Goal: Information Seeking & Learning: Learn about a topic

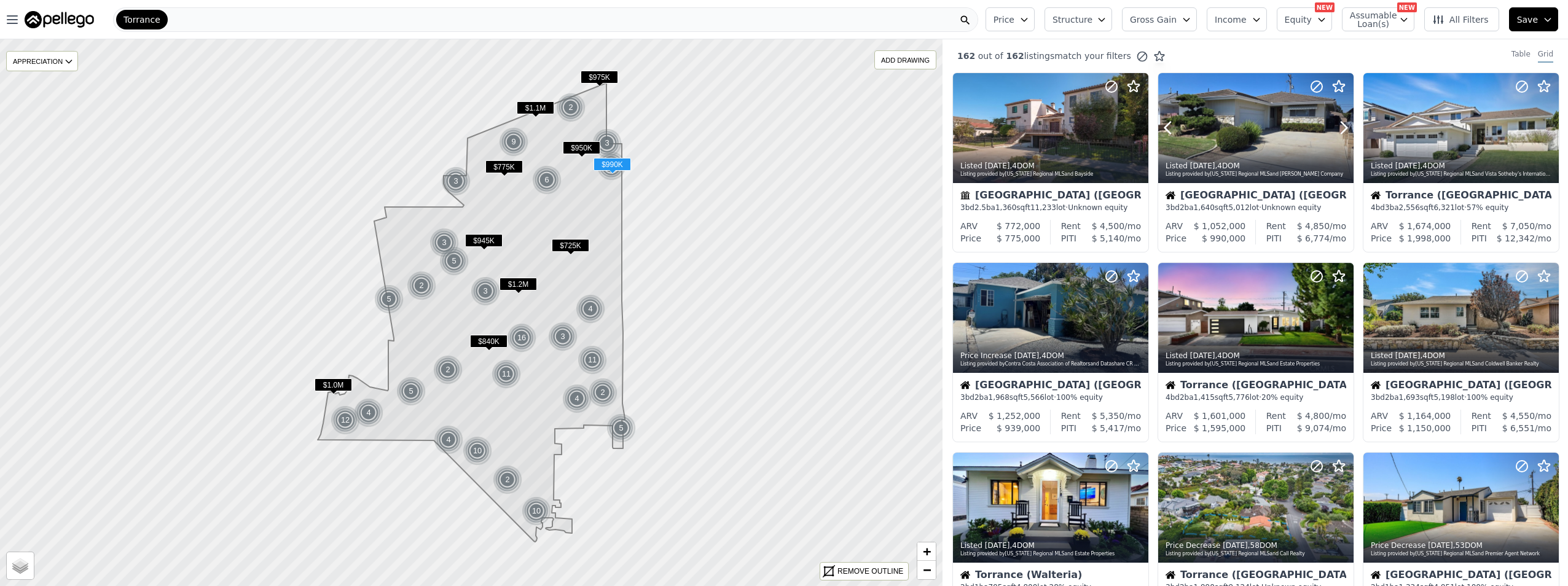
click at [1254, 150] on div at bounding box center [1256, 154] width 195 height 22
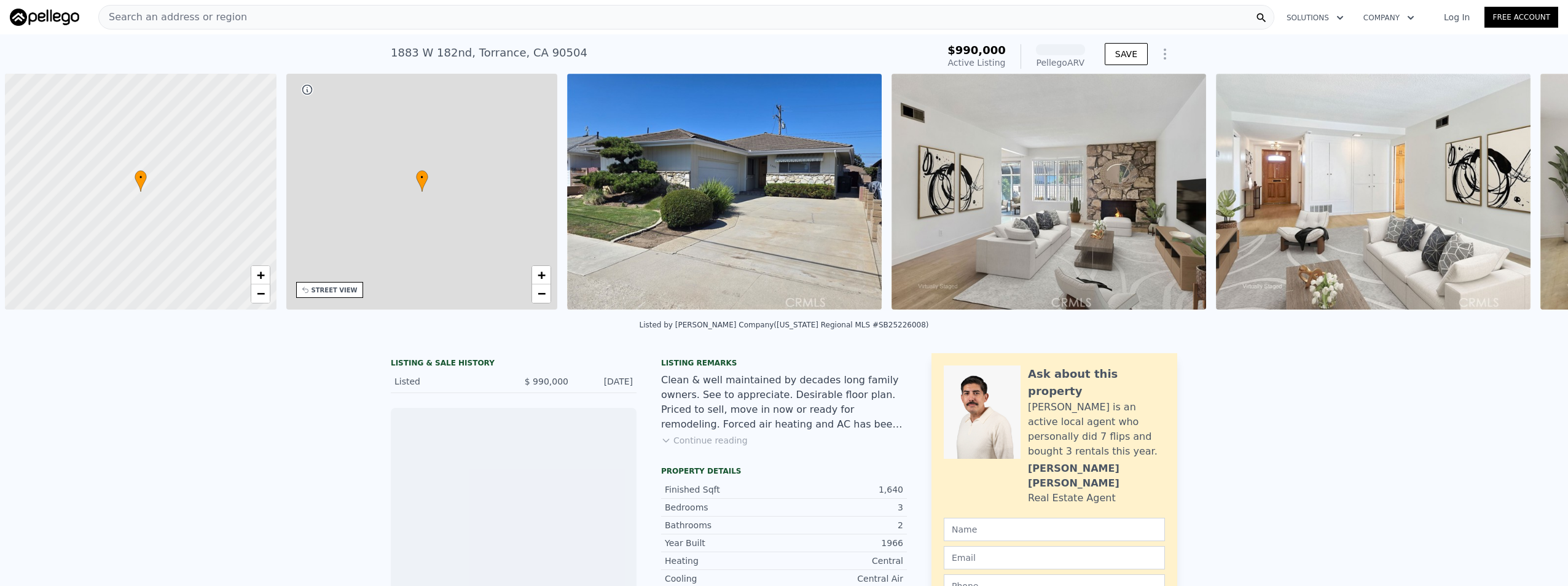
scroll to position [0, 5]
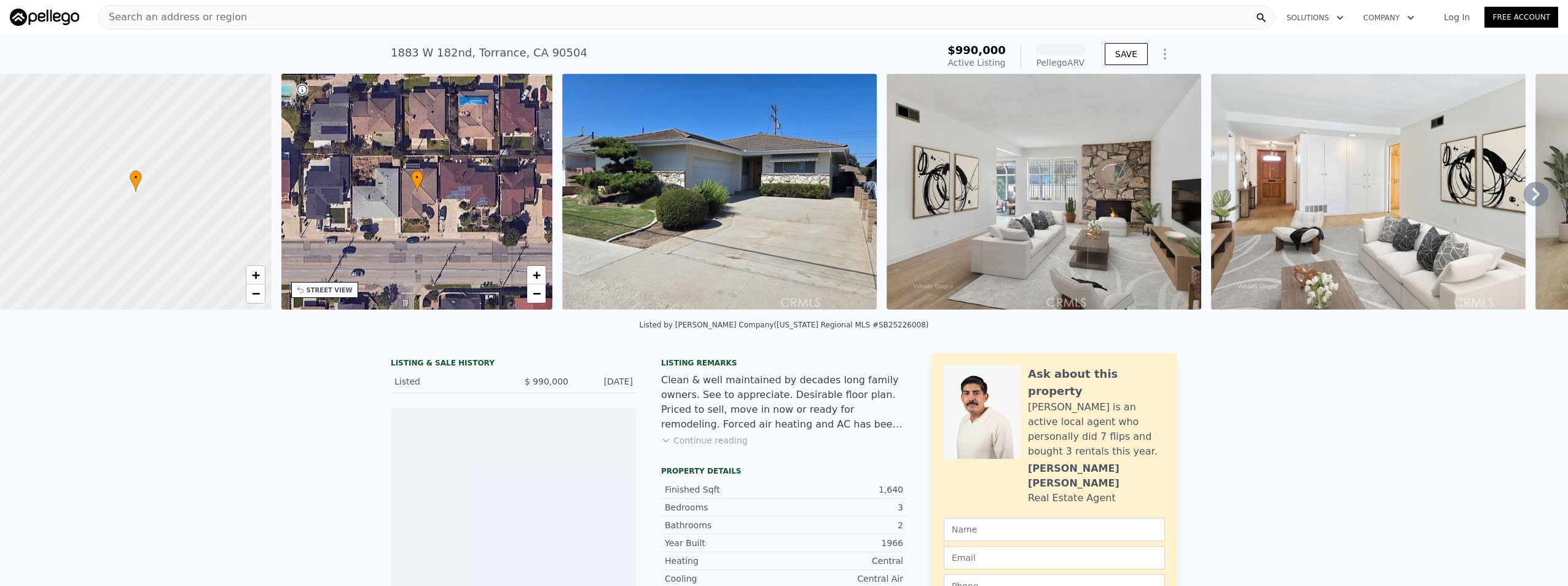
click at [964, 239] on img at bounding box center [1044, 191] width 314 height 236
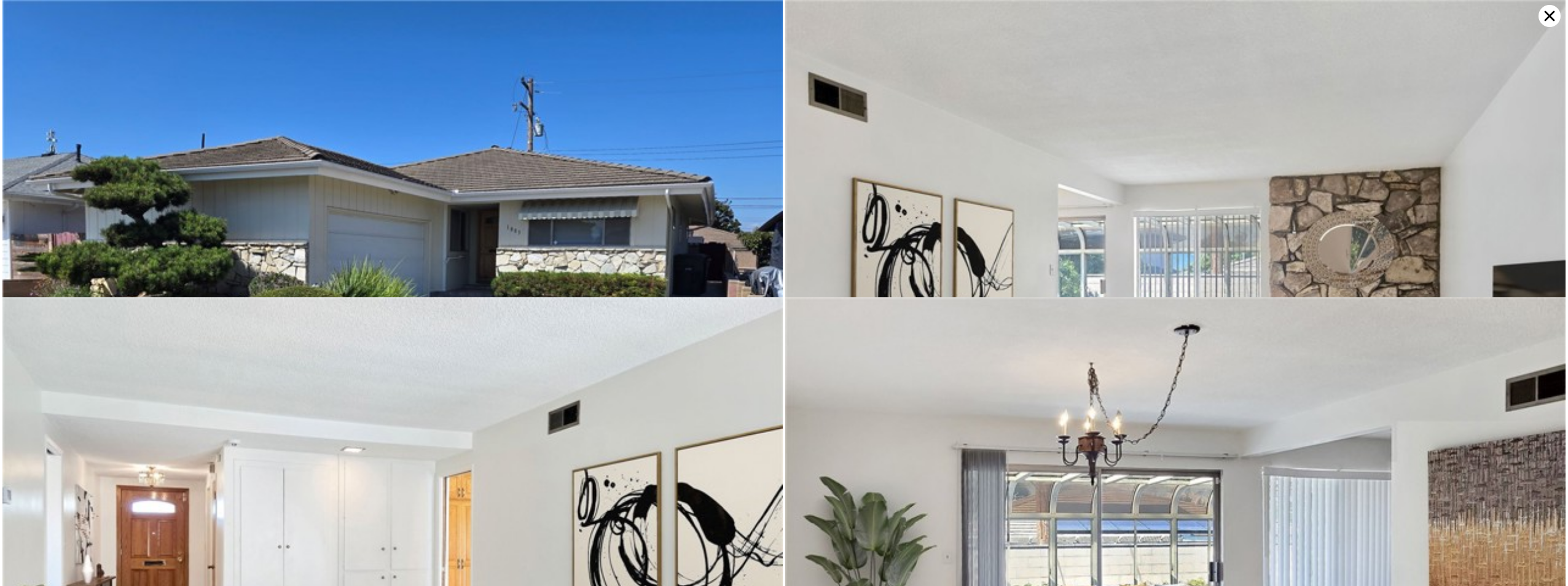
click at [1550, 17] on icon at bounding box center [1550, 16] width 10 height 10
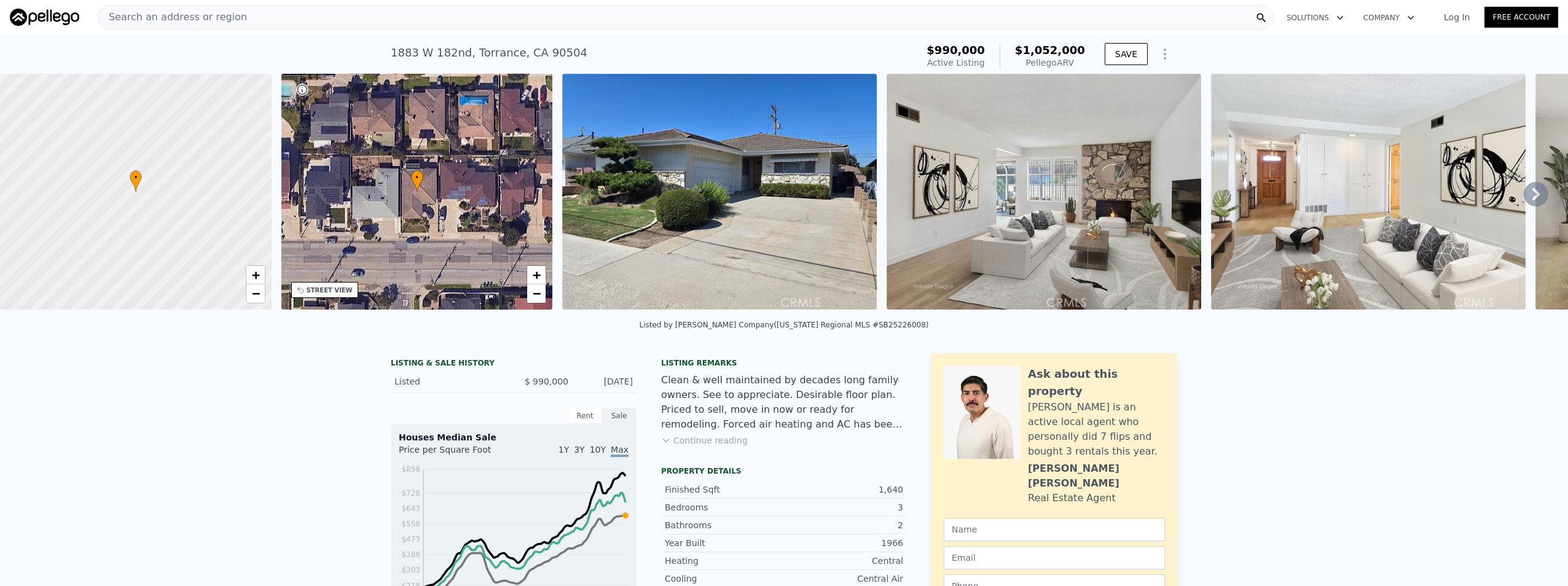
click at [1524, 195] on icon at bounding box center [1536, 194] width 25 height 25
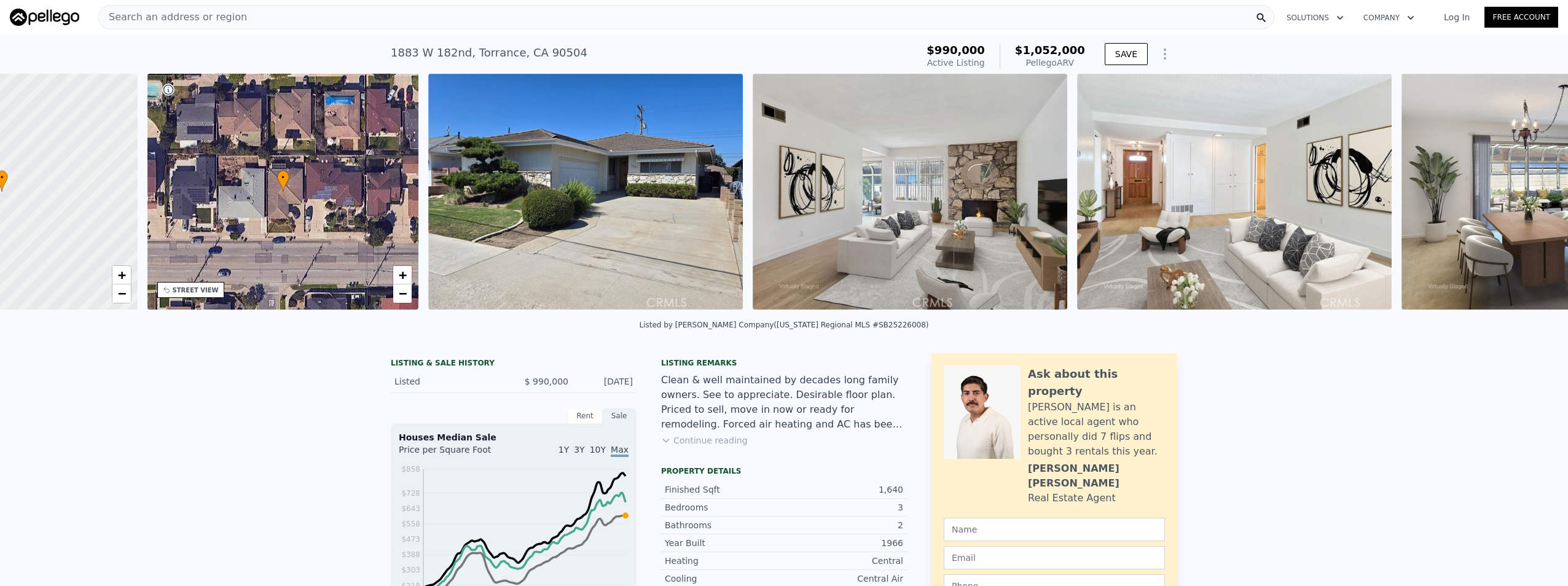
scroll to position [0, 286]
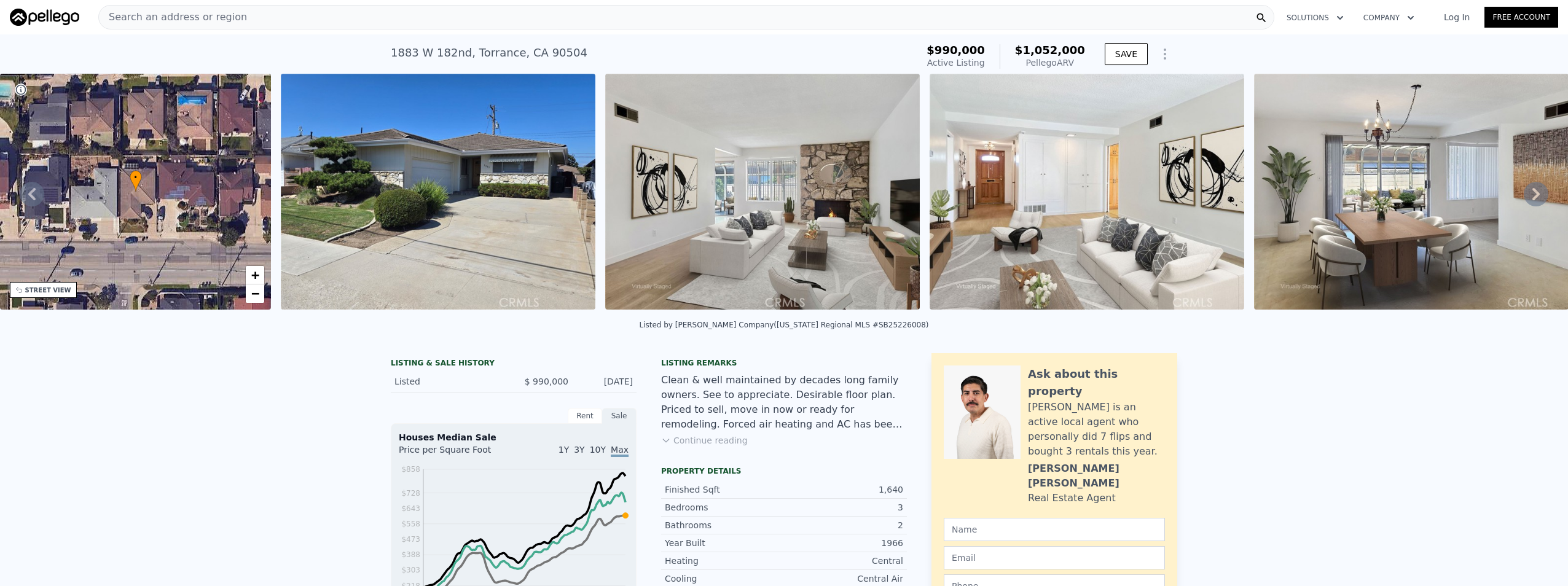
click at [1524, 195] on icon at bounding box center [1536, 194] width 25 height 25
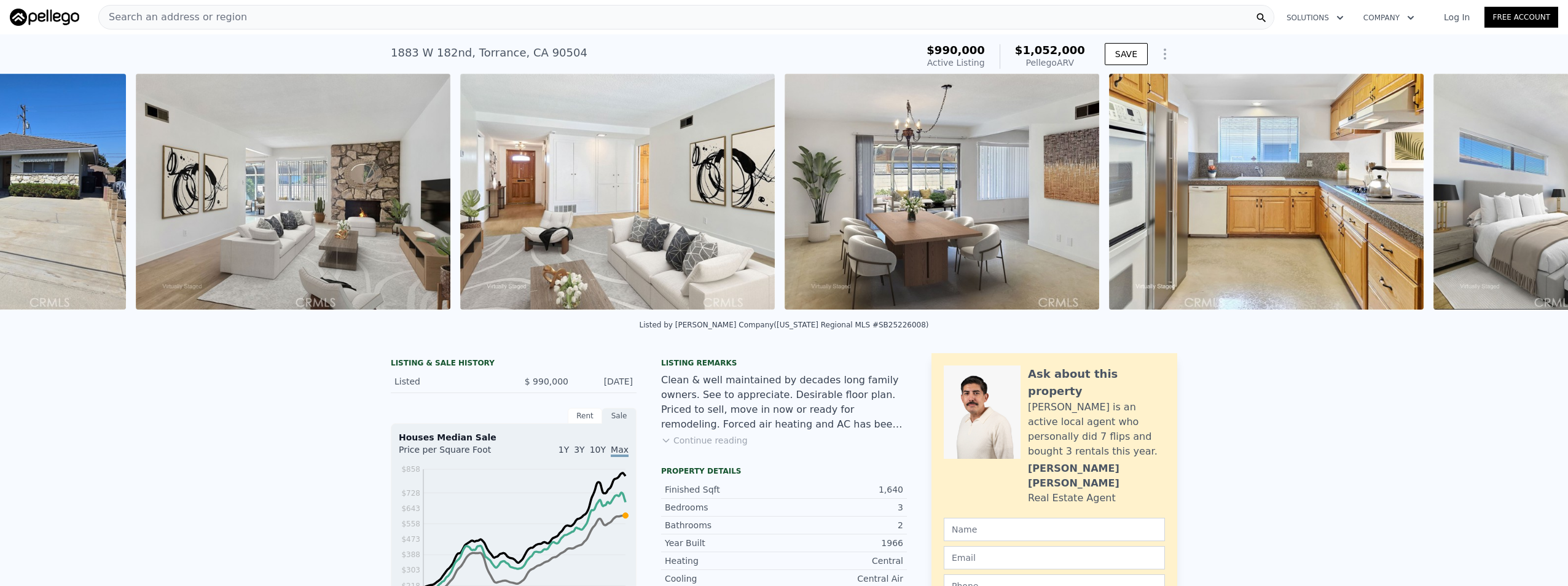
scroll to position [0, 886]
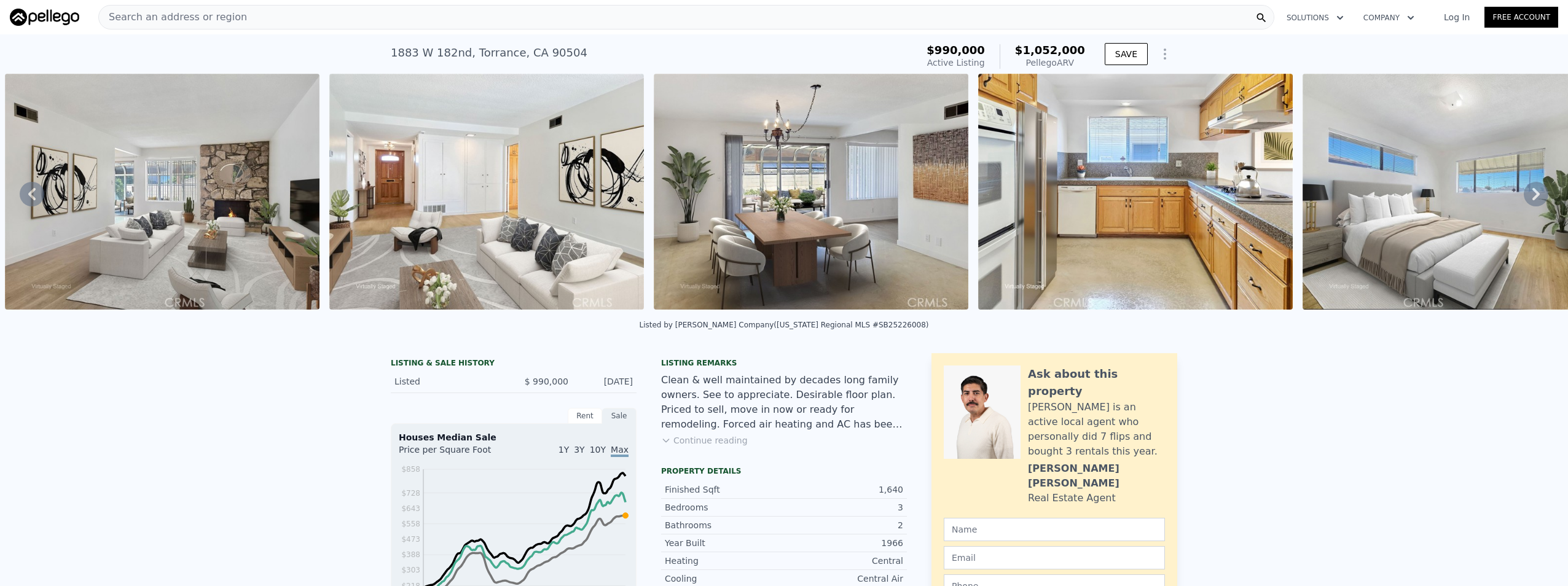
click at [1524, 194] on icon at bounding box center [1536, 194] width 25 height 25
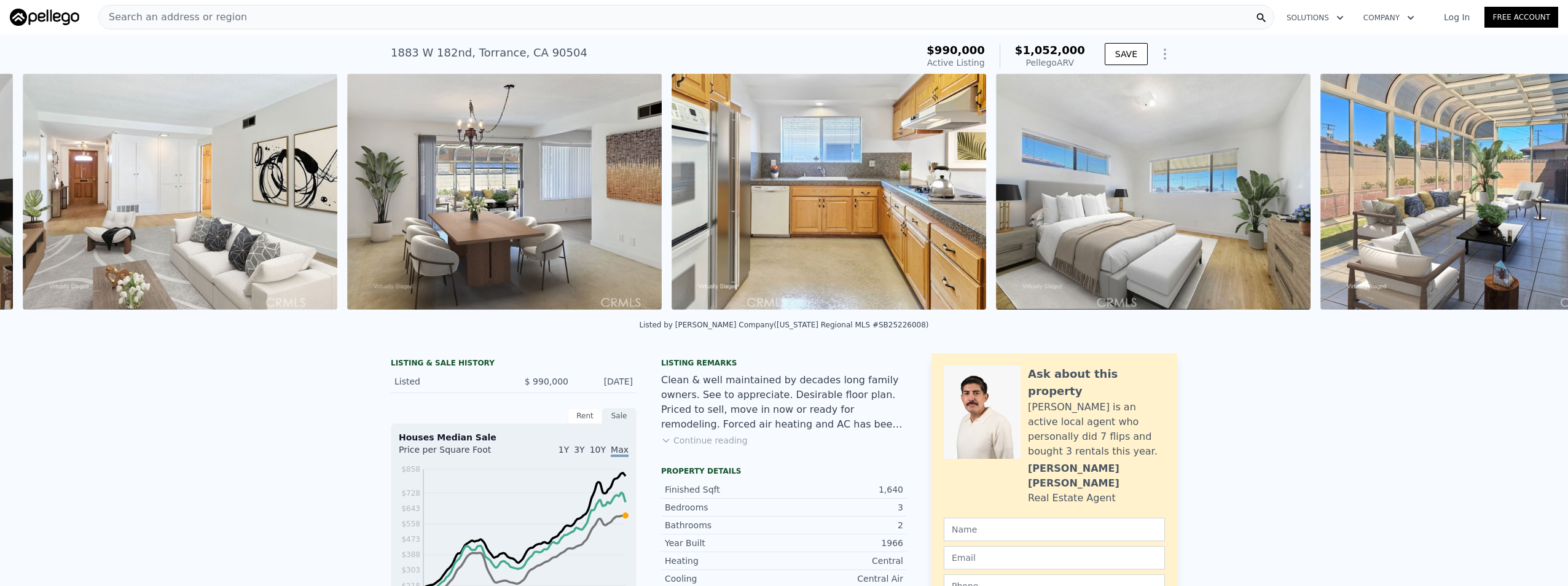
scroll to position [0, 1211]
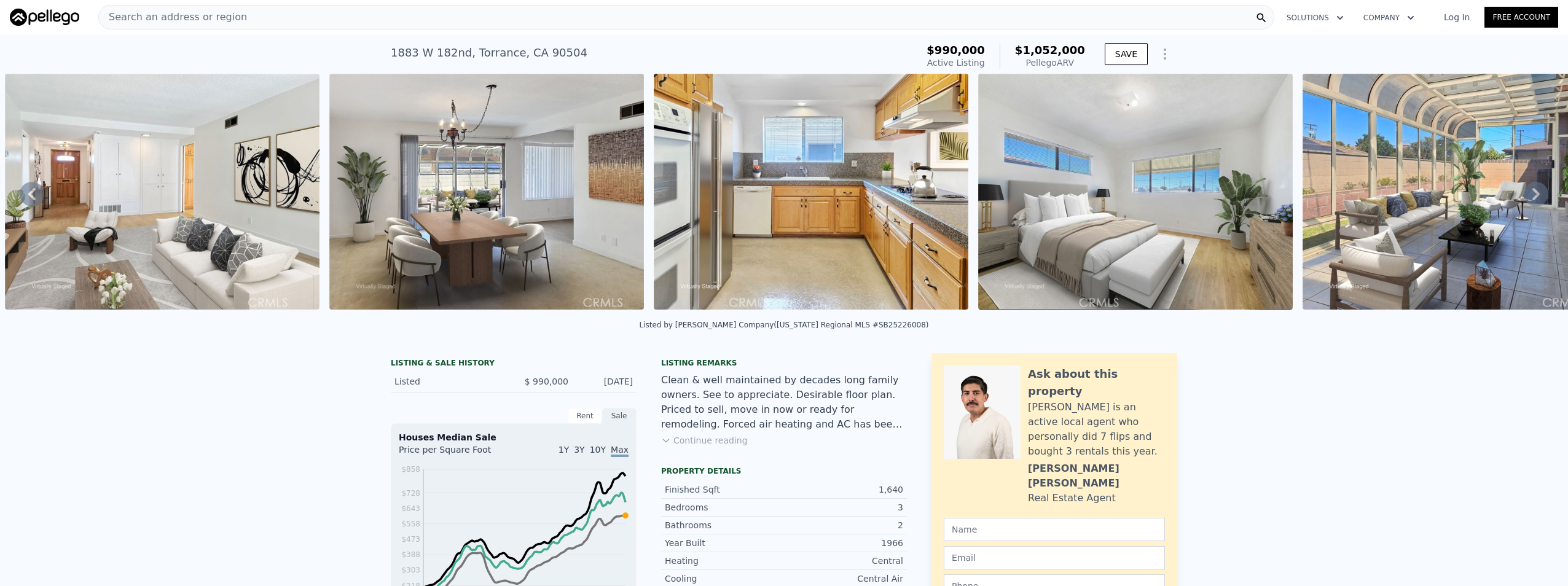
click at [1524, 194] on icon at bounding box center [1536, 194] width 25 height 25
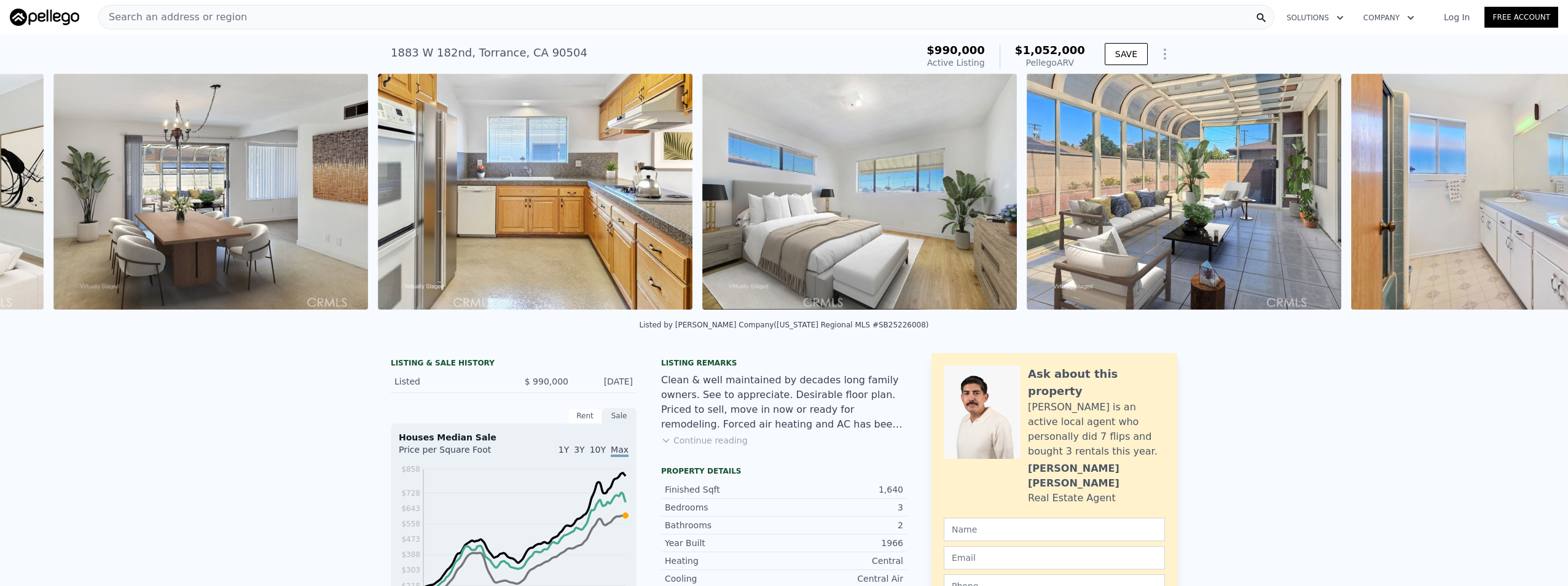
scroll to position [0, 1536]
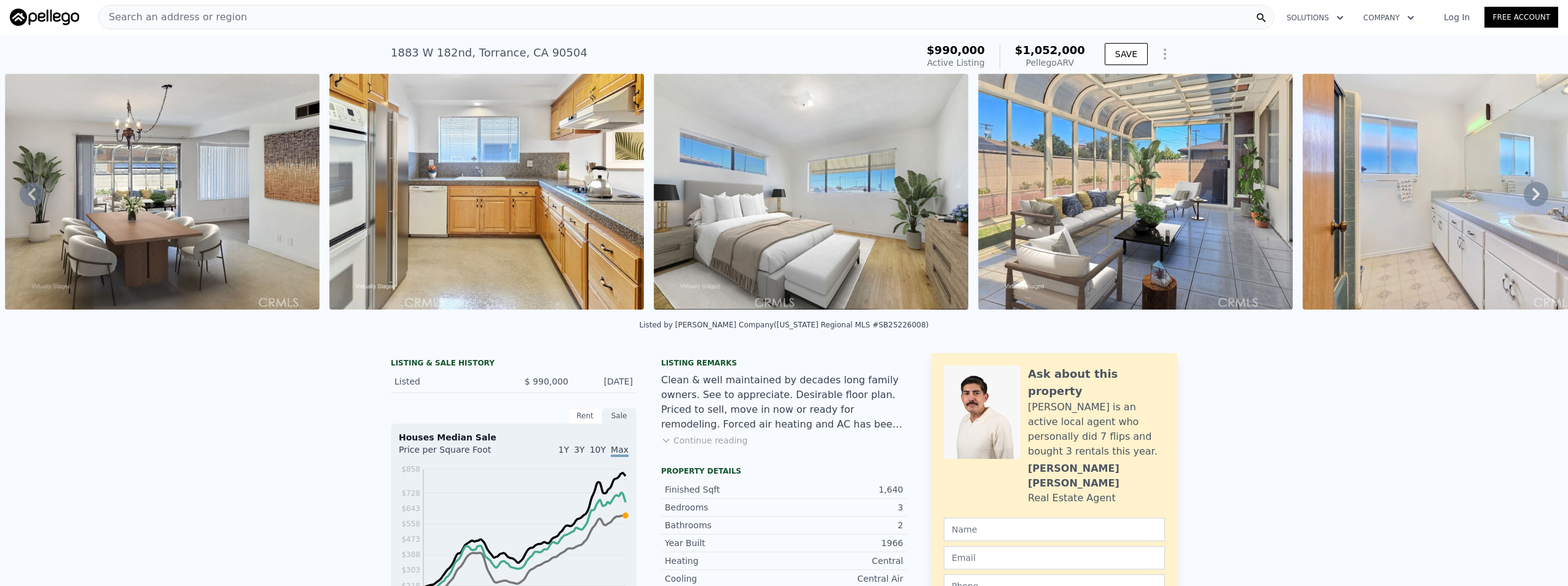
click at [1524, 194] on icon at bounding box center [1536, 194] width 25 height 25
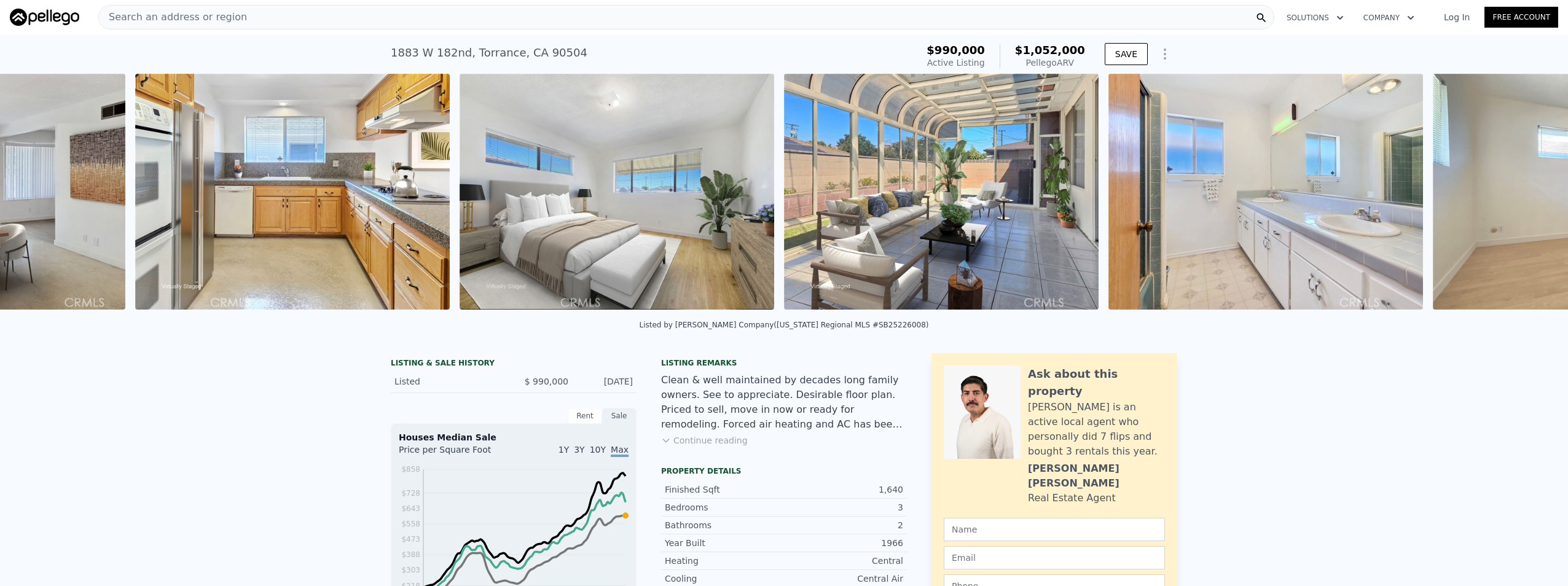
scroll to position [0, 1860]
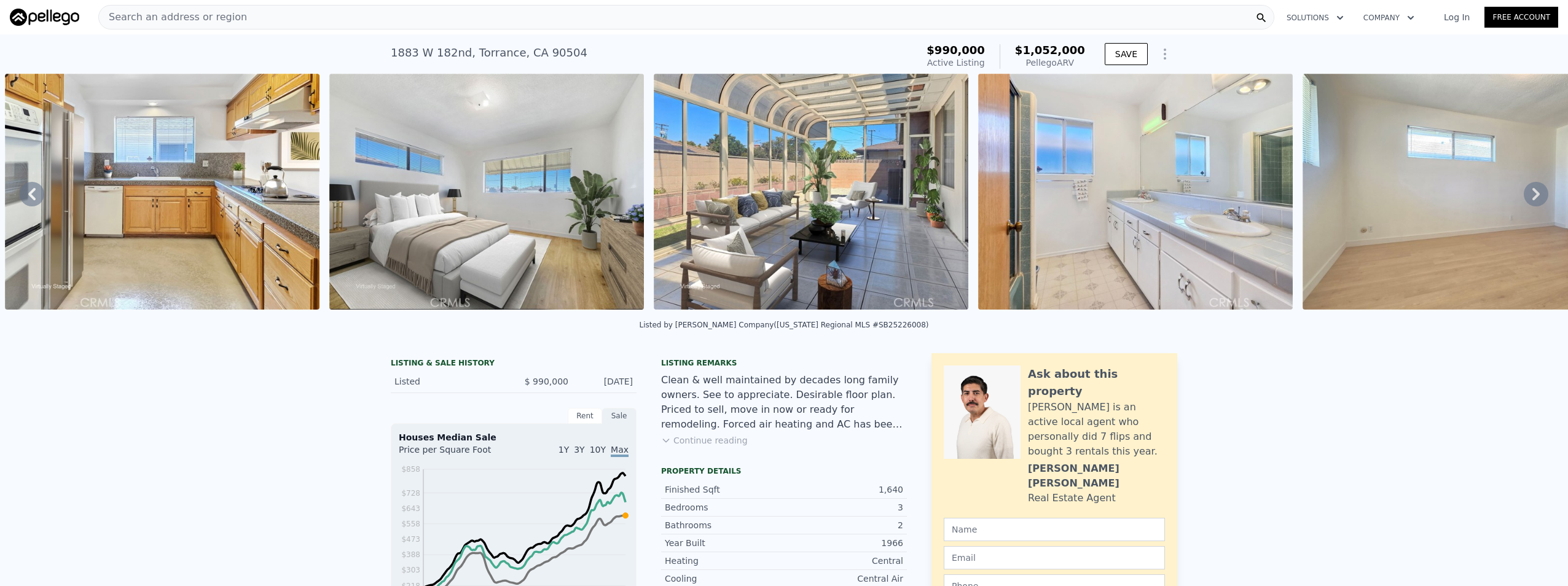
click at [1524, 194] on icon at bounding box center [1536, 194] width 25 height 25
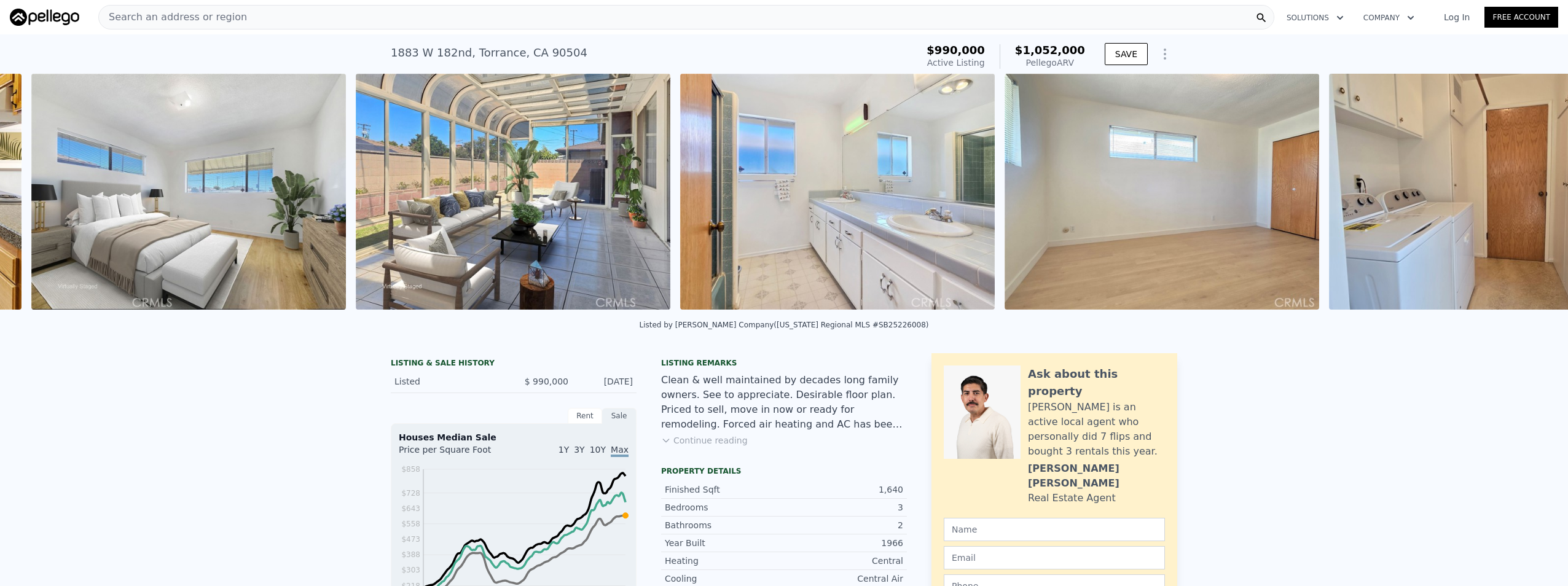
scroll to position [0, 2185]
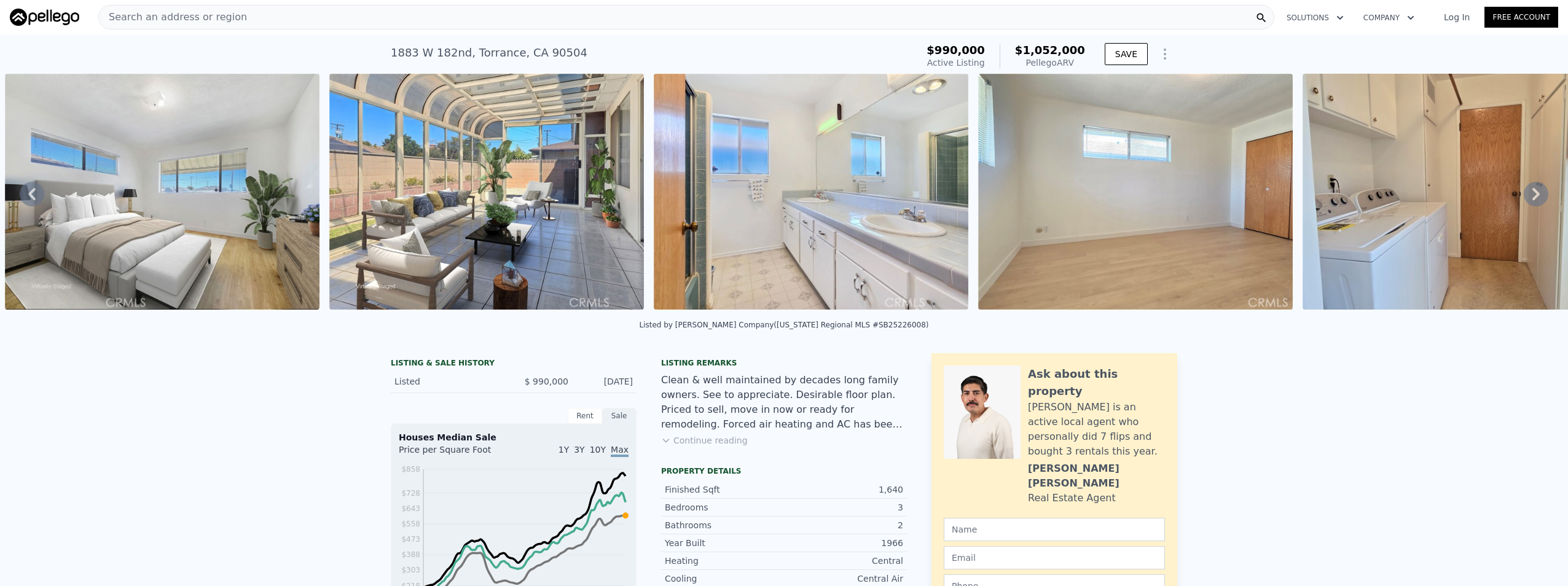
click at [1524, 194] on icon at bounding box center [1536, 194] width 25 height 25
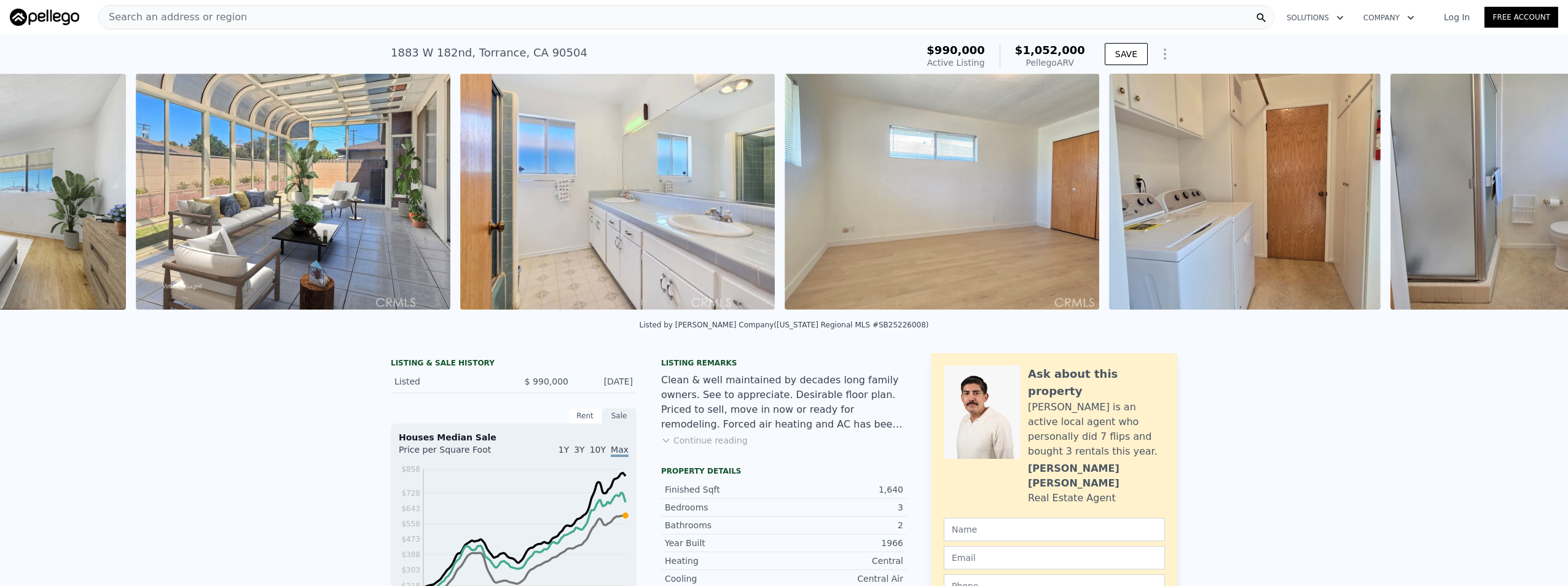
scroll to position [0, 2509]
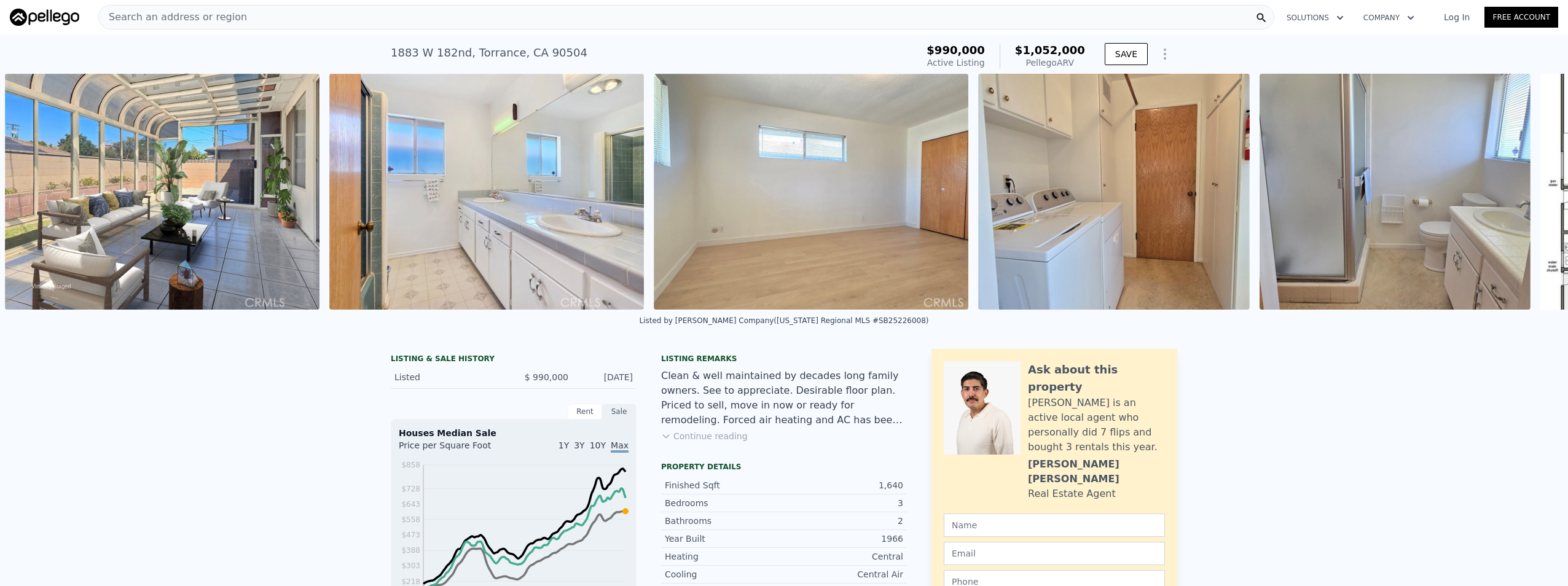
click at [1520, 194] on div "• + − • + − STREET VIEW Loading... SATELLITE VIEW" at bounding box center [784, 191] width 1568 height 236
click at [1524, 194] on icon at bounding box center [1536, 192] width 25 height 25
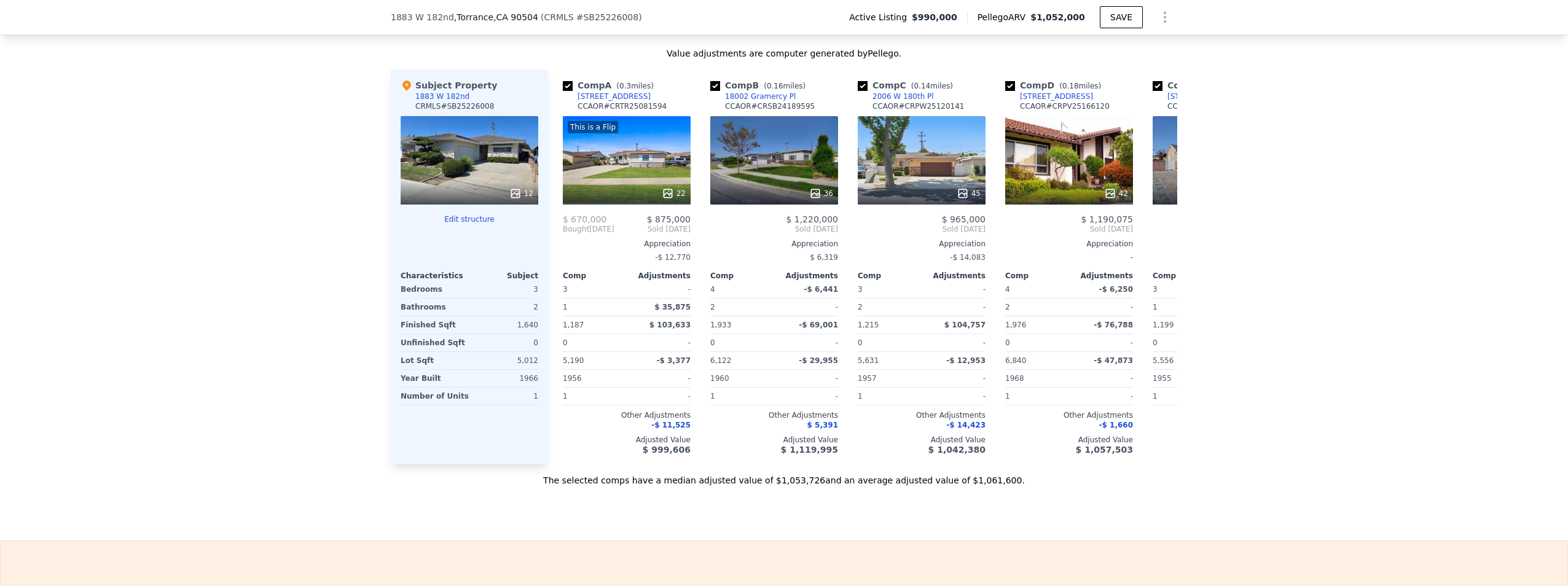
scroll to position [1101, 0]
